Goal: Task Accomplishment & Management: Manage account settings

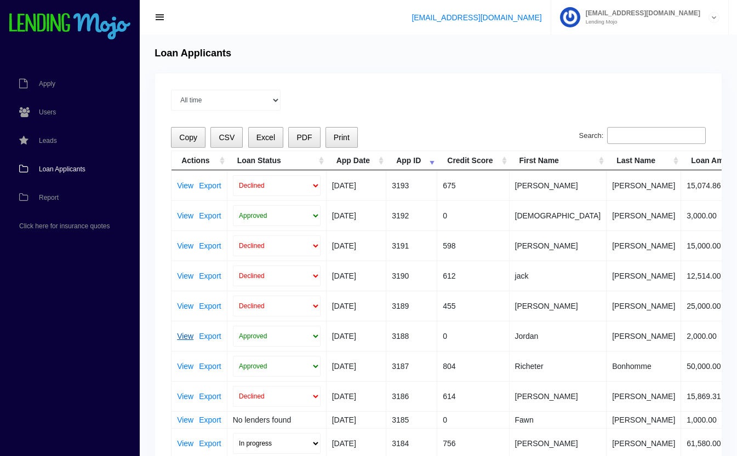
click at [178, 333] on link "View" at bounding box center [185, 337] width 16 height 8
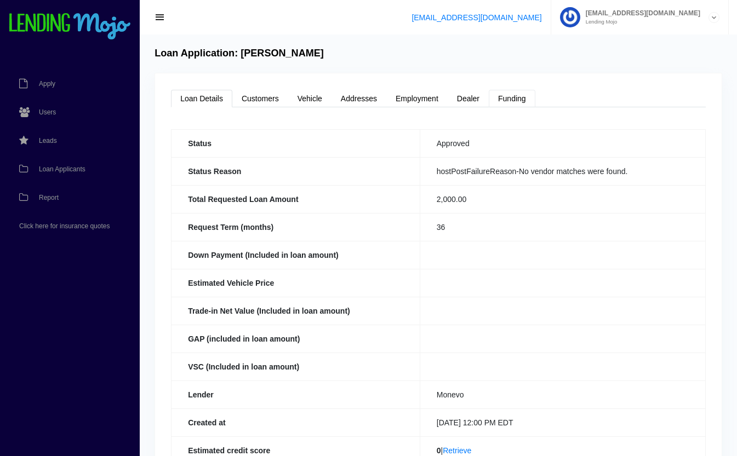
click at [512, 99] on link "Funding" at bounding box center [512, 99] width 47 height 18
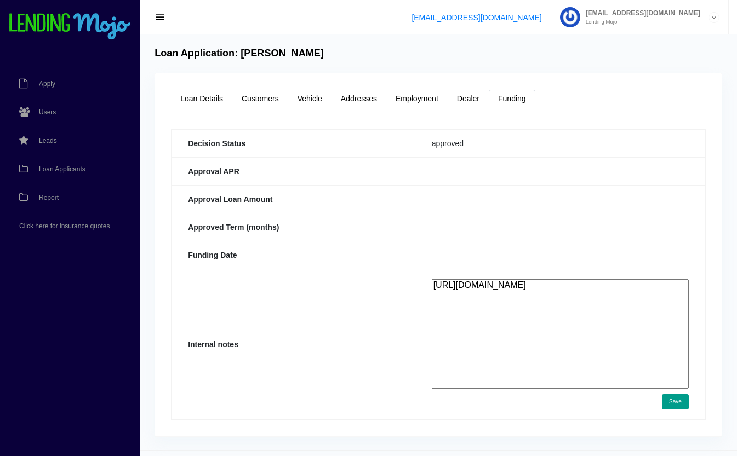
click at [516, 328] on textarea "https://app.monevo.us/result/43ed8564a831c7e7469cbcf92ee1f6d8" at bounding box center [560, 334] width 257 height 110
paste textarea "https://app.monevo.us/result/43ed8564a831c7e7469cbcf92ee1f6d8"
type textarea "https://app.monevo.us/result/43ed8564a831c7e7469cbcf92ee1f6d8 https://app.monev…"
click at [672, 400] on button "Save" at bounding box center [675, 402] width 27 height 15
